Goal: Book appointment/travel/reservation

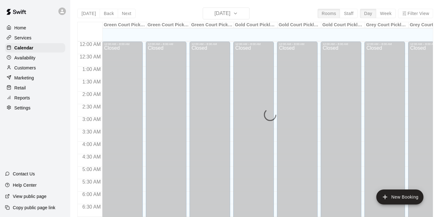
scroll to position [276, 0]
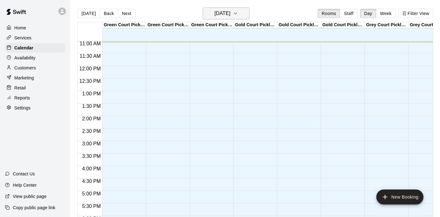
click at [238, 12] on icon "button" at bounding box center [235, 14] width 5 height 8
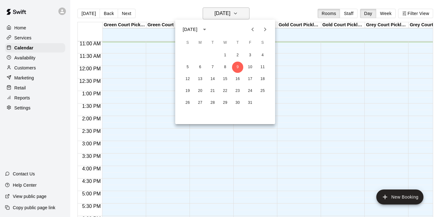
click at [246, 12] on div at bounding box center [220, 108] width 440 height 217
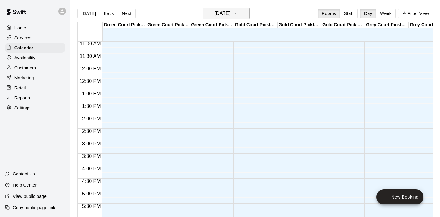
click at [238, 12] on icon "button" at bounding box center [235, 14] width 5 height 8
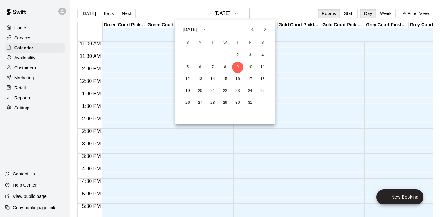
click at [270, 30] on button "Next month" at bounding box center [265, 29] width 13 height 13
click at [187, 110] on button "30" at bounding box center [187, 114] width 11 height 11
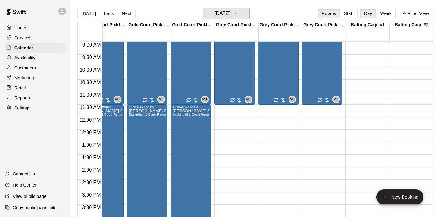
scroll to position [217, 150]
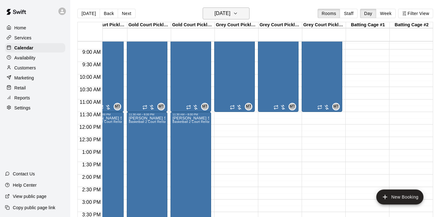
click at [238, 15] on icon "button" at bounding box center [235, 14] width 5 height 8
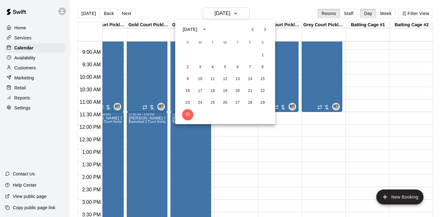
click at [265, 28] on icon "Next month" at bounding box center [265, 30] width 2 height 4
click at [201, 55] on button "1" at bounding box center [200, 55] width 11 height 11
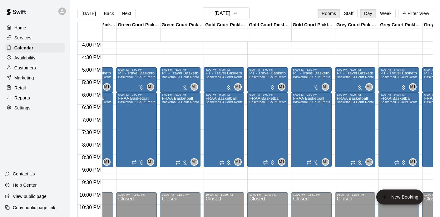
scroll to position [0, 0]
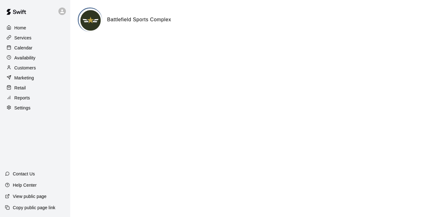
click at [21, 47] on p "Calendar" at bounding box center [23, 48] width 18 height 6
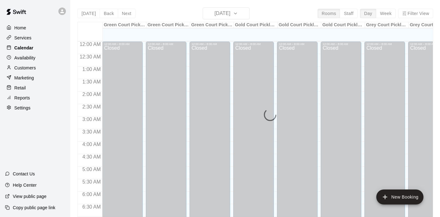
scroll to position [278, 0]
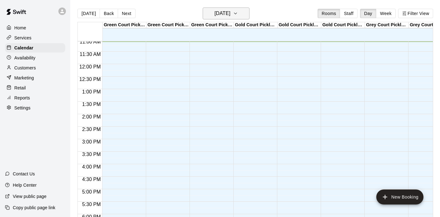
click at [231, 11] on h6 "[DATE]" at bounding box center [223, 13] width 16 height 9
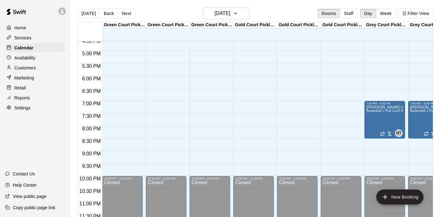
scroll to position [418, 0]
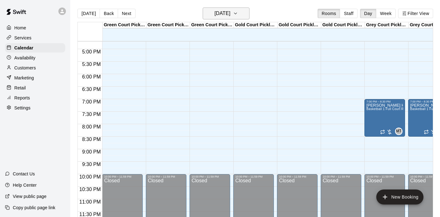
click at [238, 14] on icon "button" at bounding box center [235, 14] width 5 height 8
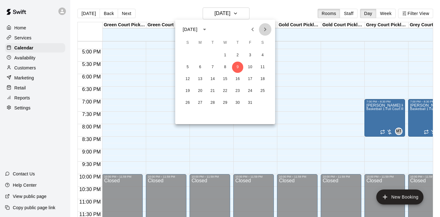
click at [266, 29] on icon "Next month" at bounding box center [265, 30] width 2 height 4
click at [199, 63] on button "3" at bounding box center [200, 67] width 11 height 11
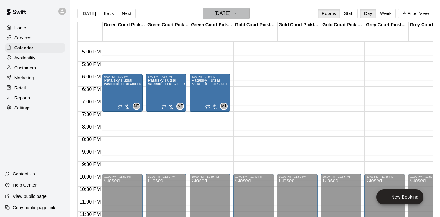
click at [220, 17] on h6 "[DATE]" at bounding box center [223, 13] width 16 height 9
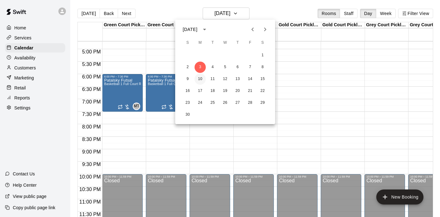
click at [202, 78] on button "10" at bounding box center [200, 78] width 11 height 11
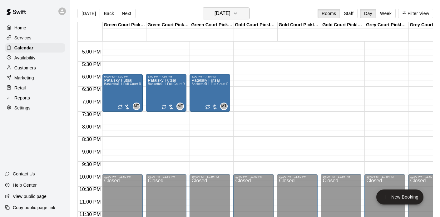
click at [231, 16] on h6 "[DATE]" at bounding box center [223, 13] width 16 height 9
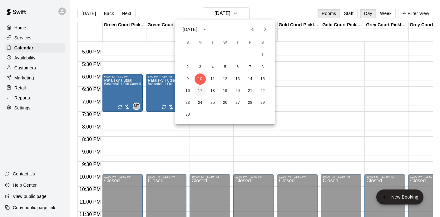
click at [200, 89] on button "17" at bounding box center [200, 90] width 11 height 11
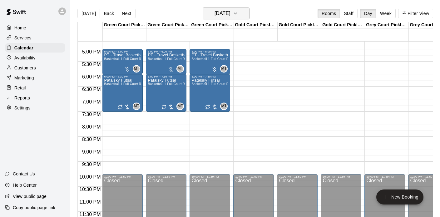
click at [227, 12] on h6 "[DATE]" at bounding box center [223, 13] width 16 height 9
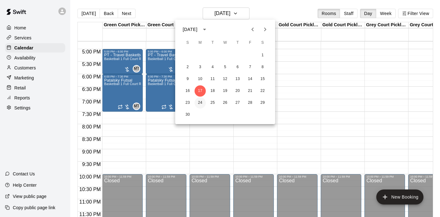
click at [198, 101] on button "24" at bounding box center [200, 102] width 11 height 11
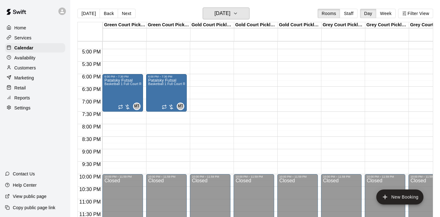
scroll to position [418, 96]
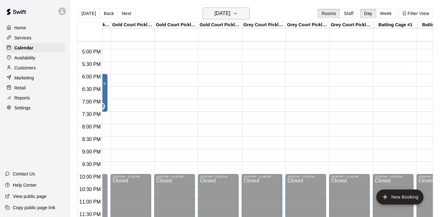
click at [231, 14] on h6 "[DATE]" at bounding box center [223, 13] width 16 height 9
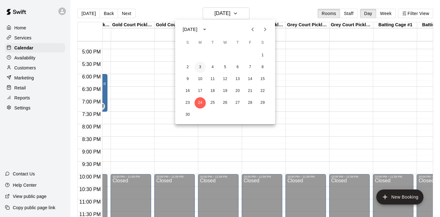
click at [200, 69] on button "3" at bounding box center [200, 67] width 11 height 11
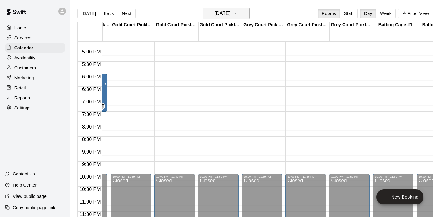
click at [226, 15] on h6 "[DATE]" at bounding box center [223, 13] width 16 height 9
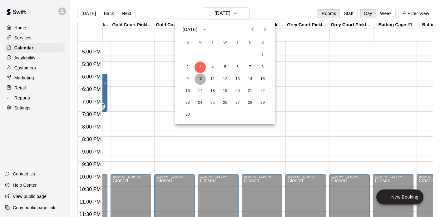
click at [202, 76] on button "10" at bounding box center [200, 78] width 11 height 11
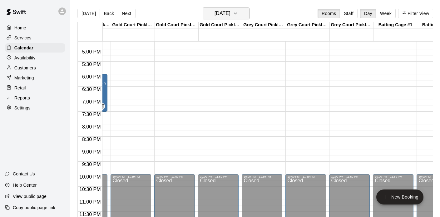
click at [223, 15] on h6 "[DATE]" at bounding box center [223, 13] width 16 height 9
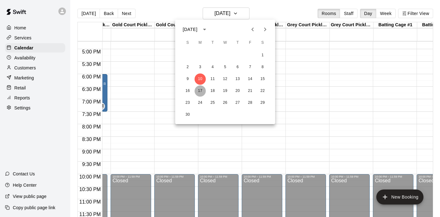
click at [198, 92] on button "17" at bounding box center [200, 90] width 11 height 11
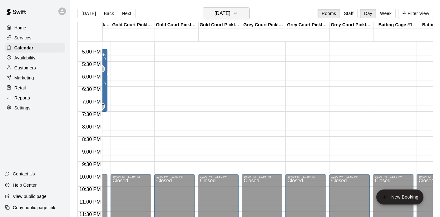
click at [231, 10] on h6 "[DATE]" at bounding box center [223, 13] width 16 height 9
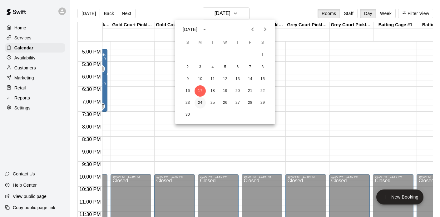
click at [201, 101] on button "24" at bounding box center [200, 102] width 11 height 11
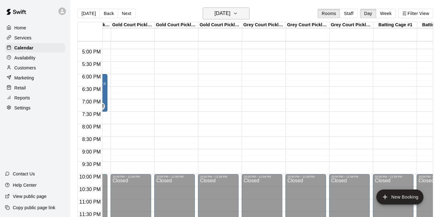
click at [231, 10] on h6 "[DATE]" at bounding box center [223, 13] width 16 height 9
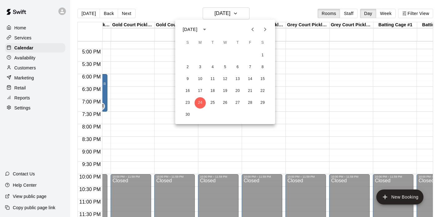
click at [268, 28] on icon "Next month" at bounding box center [266, 30] width 8 height 8
click at [202, 54] on button "1" at bounding box center [200, 55] width 11 height 11
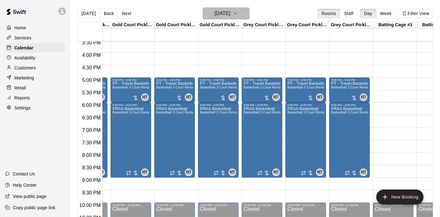
click at [231, 15] on h6 "[DATE]" at bounding box center [223, 13] width 16 height 9
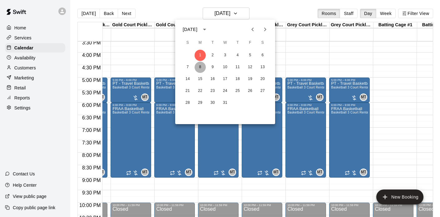
click at [199, 68] on button "8" at bounding box center [200, 67] width 11 height 11
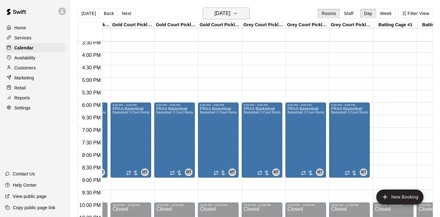
click at [231, 13] on h6 "[DATE]" at bounding box center [223, 13] width 16 height 9
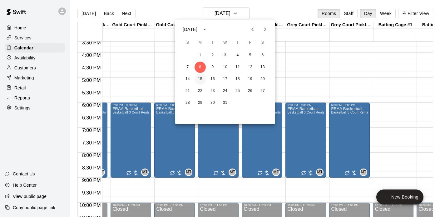
click at [202, 77] on button "15" at bounding box center [200, 78] width 11 height 11
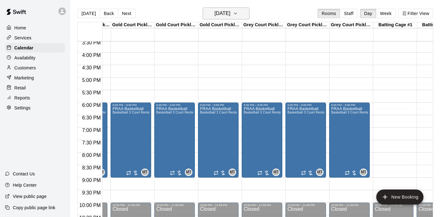
click at [230, 17] on h6 "[DATE]" at bounding box center [223, 13] width 16 height 9
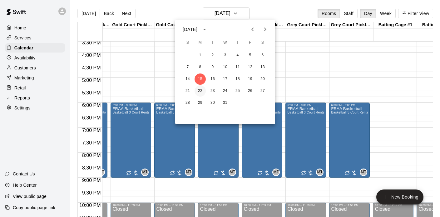
click at [198, 90] on button "22" at bounding box center [200, 90] width 11 height 11
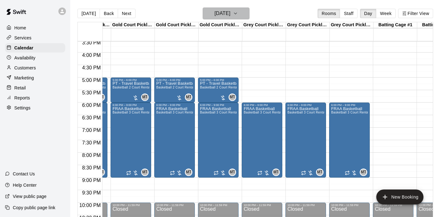
click at [231, 13] on h6 "[DATE]" at bounding box center [223, 13] width 16 height 9
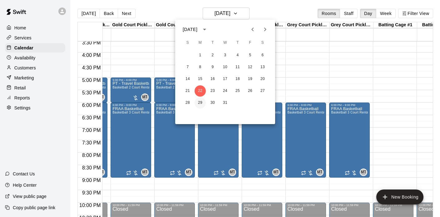
click at [199, 100] on button "29" at bounding box center [200, 102] width 11 height 11
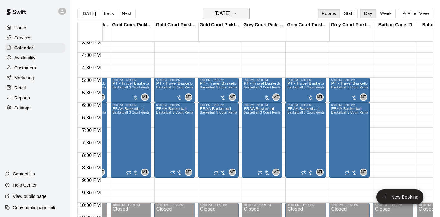
click at [231, 12] on h6 "[DATE]" at bounding box center [223, 13] width 16 height 9
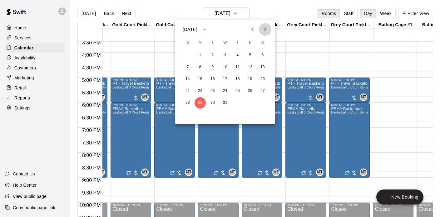
click at [269, 28] on icon "Next month" at bounding box center [266, 30] width 8 height 8
click at [200, 69] on button "5" at bounding box center [200, 67] width 11 height 11
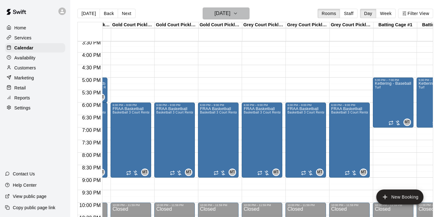
click at [241, 17] on button "[DATE]" at bounding box center [226, 14] width 47 height 12
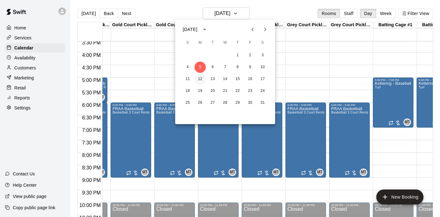
click at [202, 78] on button "12" at bounding box center [200, 78] width 11 height 11
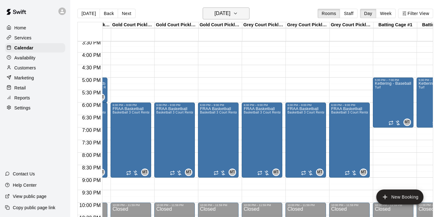
click at [231, 13] on h6 "[DATE]" at bounding box center [223, 13] width 16 height 9
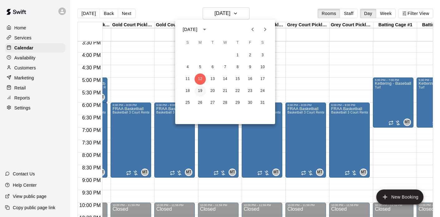
click at [200, 87] on button "19" at bounding box center [200, 90] width 11 height 11
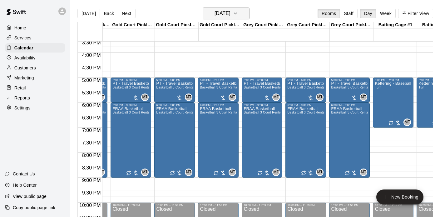
click at [229, 16] on h6 "[DATE]" at bounding box center [223, 13] width 16 height 9
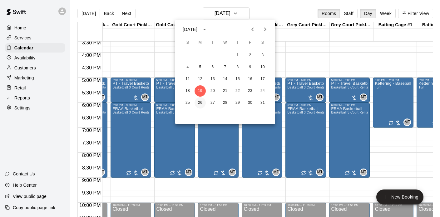
click at [199, 101] on button "26" at bounding box center [200, 102] width 11 height 11
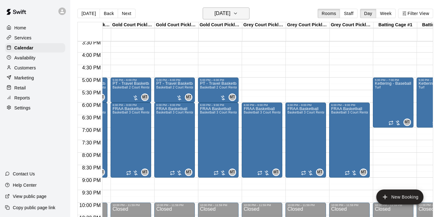
click at [238, 14] on icon "button" at bounding box center [235, 14] width 5 height 8
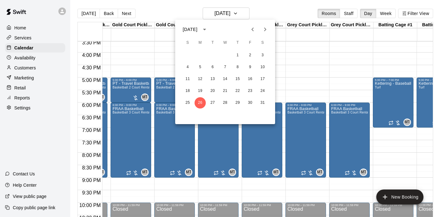
click at [266, 28] on icon "Next month" at bounding box center [266, 30] width 8 height 8
click at [200, 50] on button "2" at bounding box center [200, 55] width 11 height 11
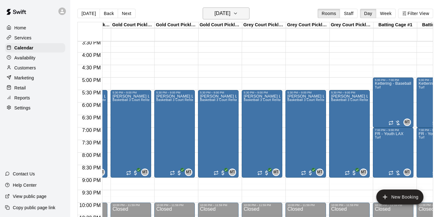
click at [237, 19] on button "[DATE]" at bounding box center [226, 14] width 47 height 12
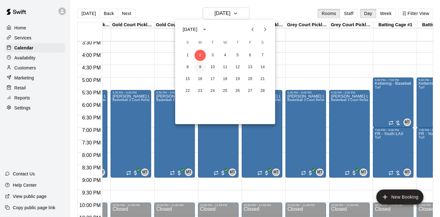
click at [202, 64] on button "9" at bounding box center [200, 67] width 11 height 11
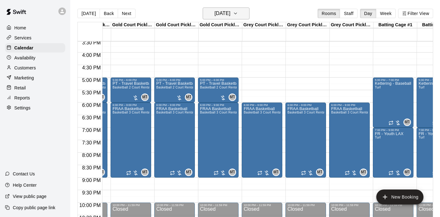
click at [221, 13] on h6 "[DATE]" at bounding box center [223, 13] width 16 height 9
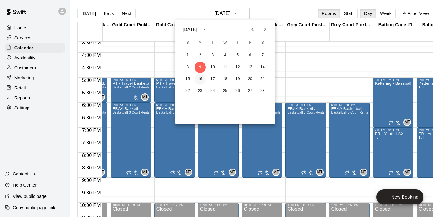
click at [200, 79] on button "16" at bounding box center [200, 78] width 11 height 11
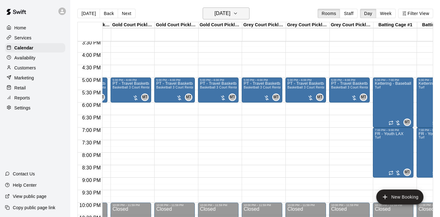
click at [220, 13] on h6 "[DATE]" at bounding box center [223, 13] width 16 height 9
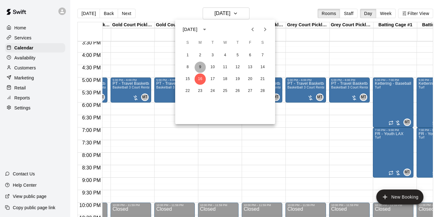
click at [201, 67] on button "9" at bounding box center [200, 67] width 11 height 11
